Goal: Check status

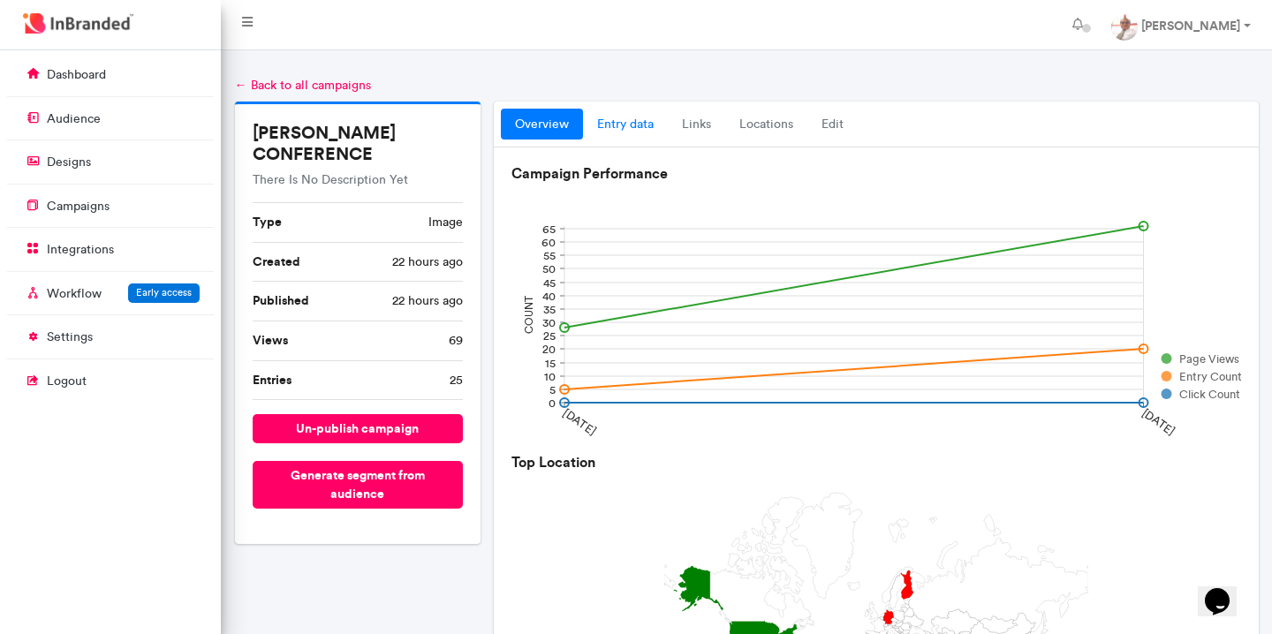
click at [611, 127] on link "entry data" at bounding box center [625, 125] width 85 height 32
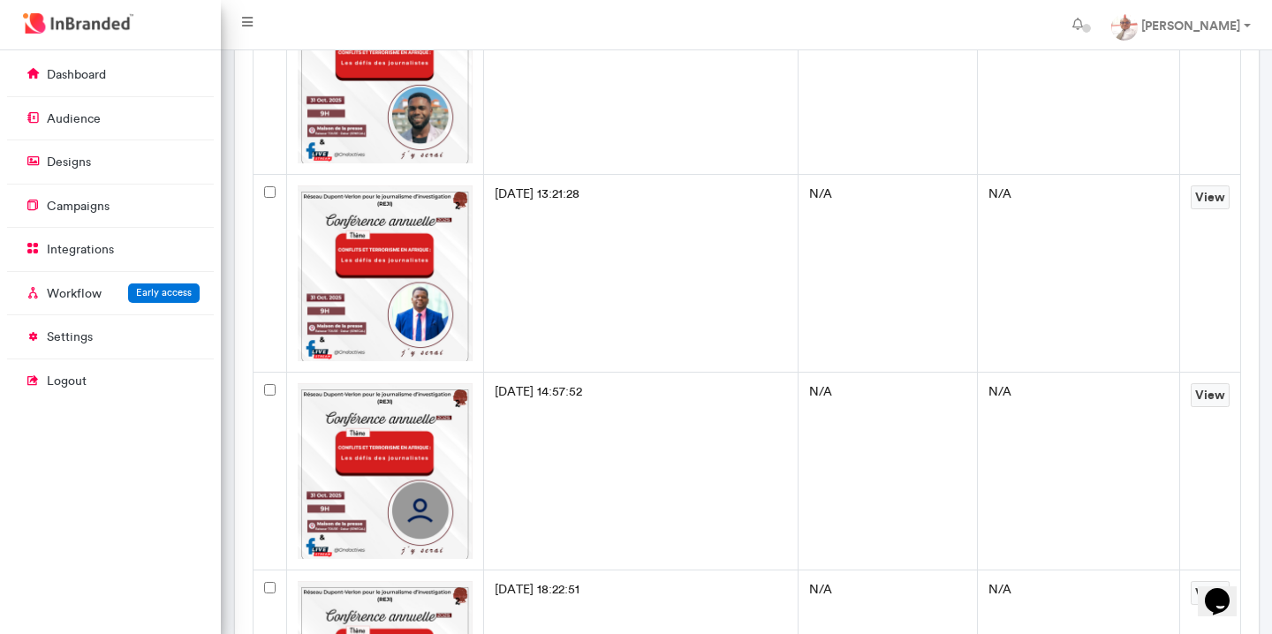
scroll to position [1263, 0]
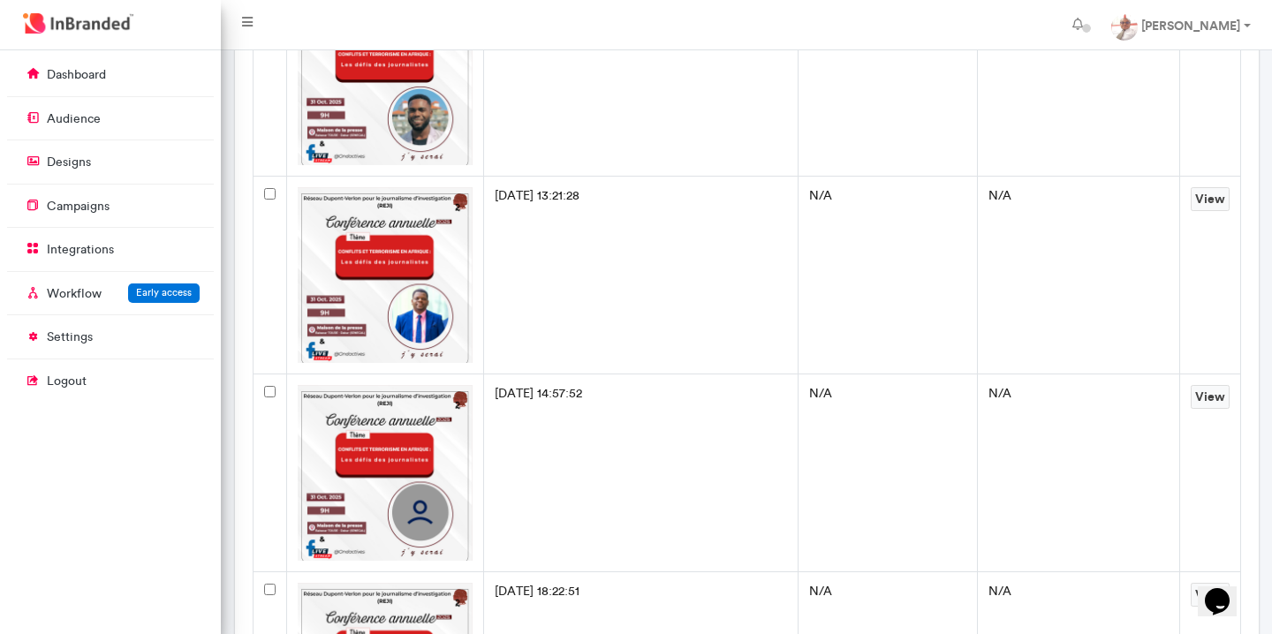
click at [444, 288] on img at bounding box center [386, 275] width 176 height 176
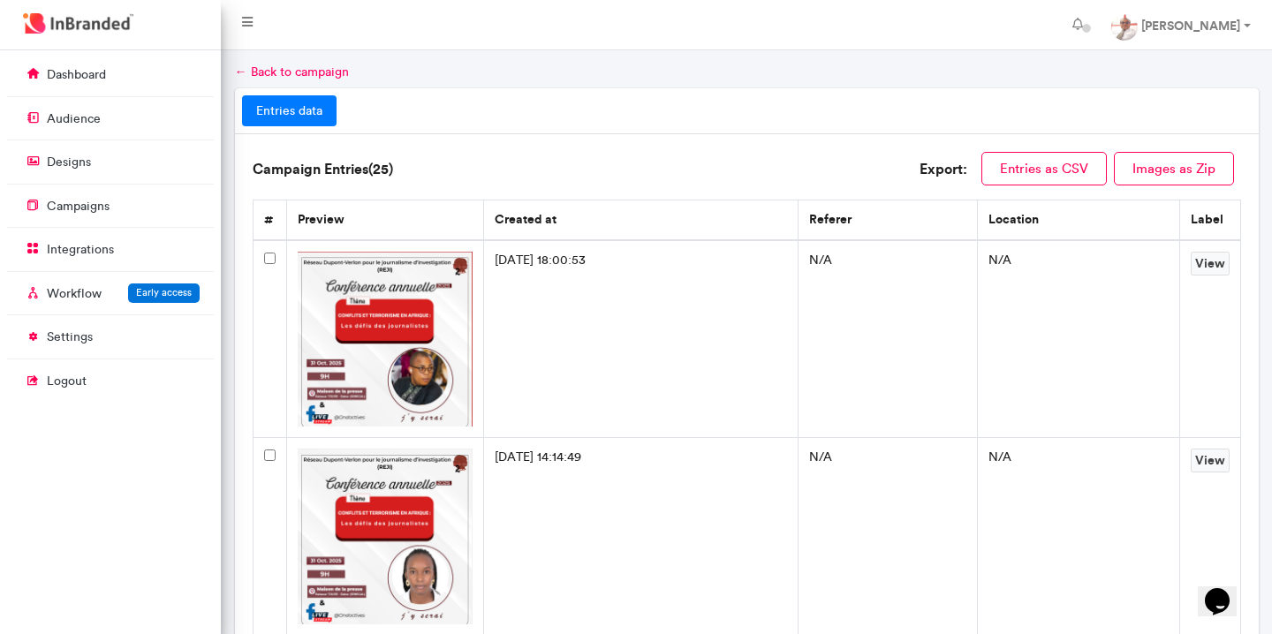
scroll to position [0, 0]
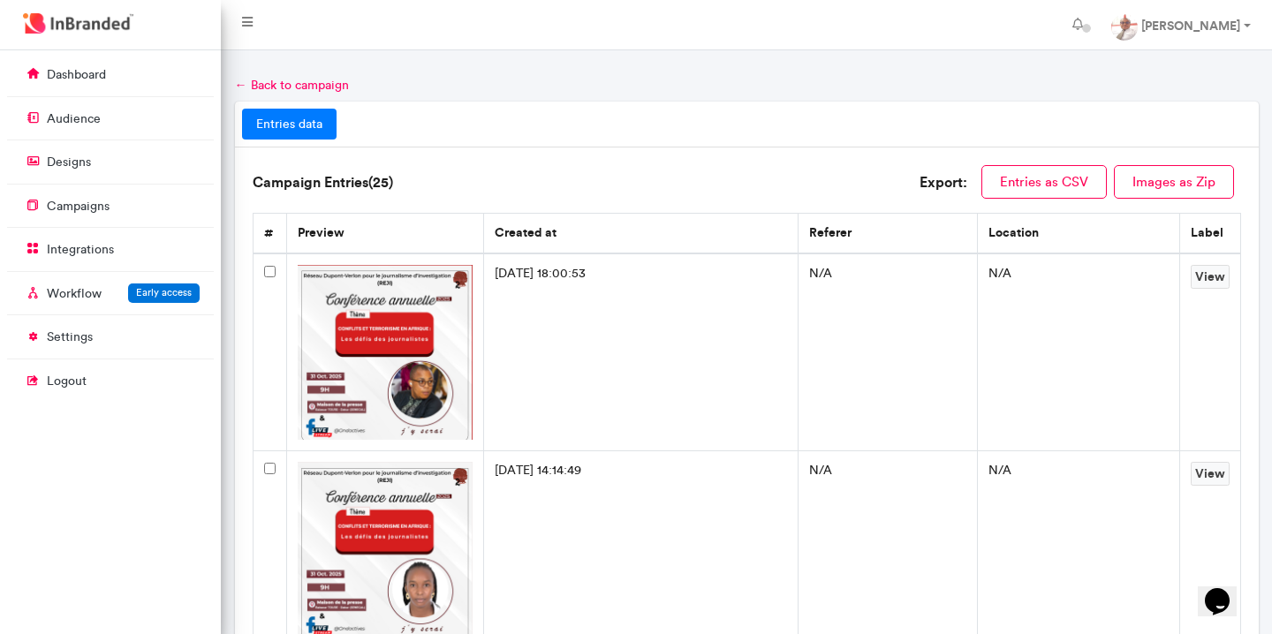
click at [1041, 234] on th "location" at bounding box center [1078, 234] width 201 height 40
click at [241, 83] on link "← Back to campaign" at bounding box center [292, 85] width 114 height 15
